Goal: Task Accomplishment & Management: Manage account settings

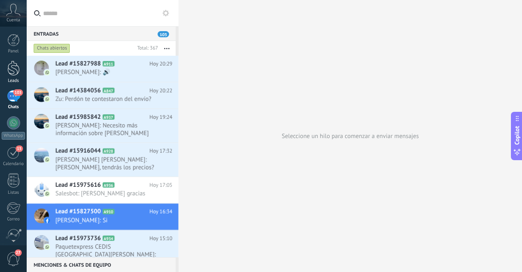
click at [18, 71] on div at bounding box center [13, 68] width 12 height 15
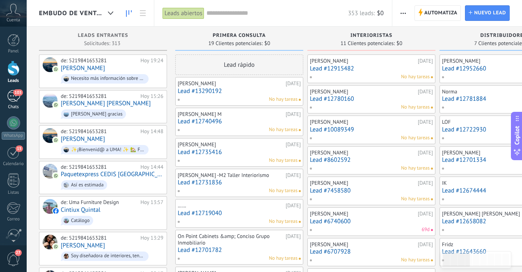
click at [14, 101] on div "103" at bounding box center [13, 96] width 13 height 12
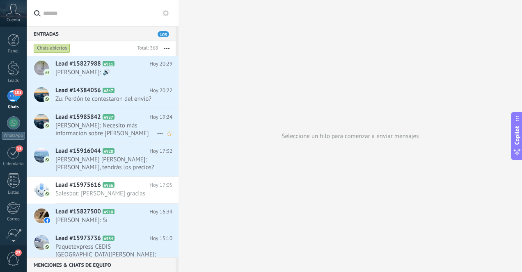
click at [125, 128] on span "[PERSON_NAME]: Necesito más información sobre [PERSON_NAME]" at bounding box center [105, 130] width 101 height 16
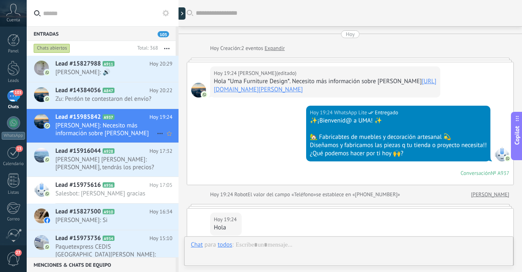
scroll to position [140, 0]
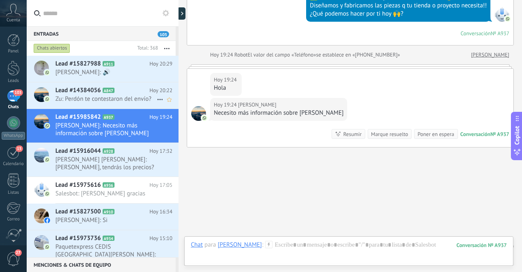
click at [120, 103] on div "Lead #14384056 A847 Hoy 20:22 Zu: Perdón te contestaron del envío?" at bounding box center [116, 95] width 123 height 26
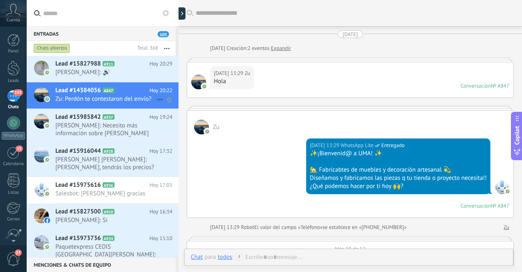
scroll to position [1342, 0]
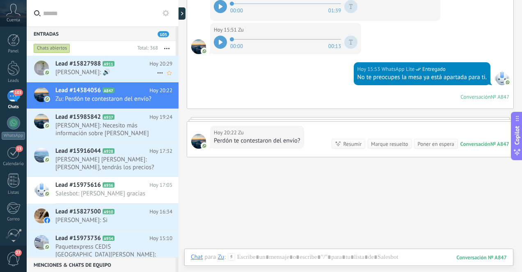
click at [120, 72] on span "[PERSON_NAME]: 🔊" at bounding box center [105, 72] width 101 height 8
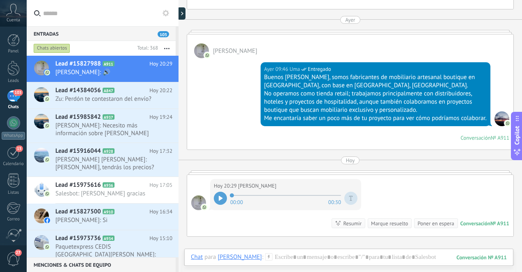
scroll to position [335, 0]
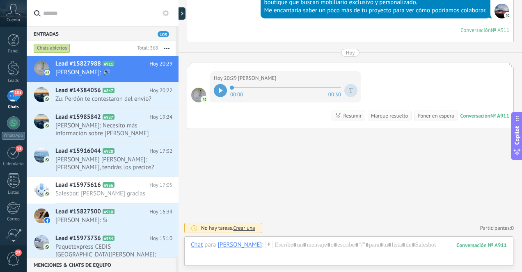
click at [220, 91] on icon at bounding box center [221, 90] width 4 height 5
